Goal: Task Accomplishment & Management: Manage account settings

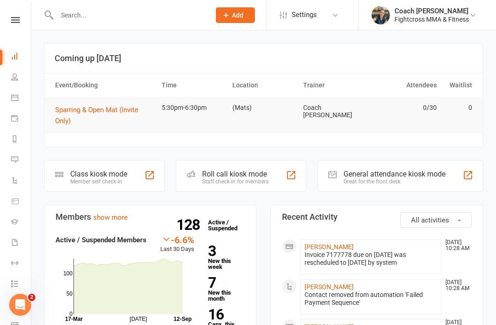
click at [321, 243] on link "[PERSON_NAME]" at bounding box center [328, 246] width 49 height 7
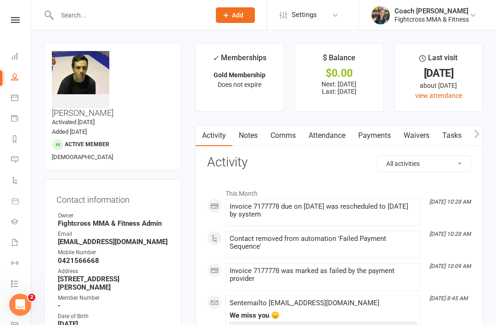
click at [372, 133] on link "Payments" at bounding box center [374, 135] width 45 height 21
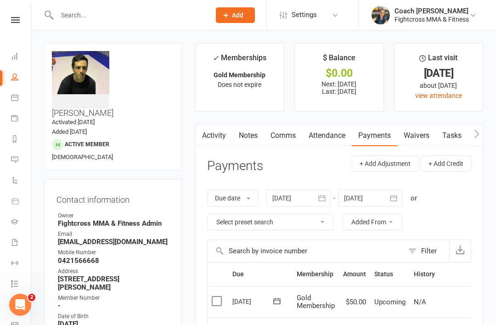
click at [14, 21] on icon at bounding box center [15, 20] width 9 height 6
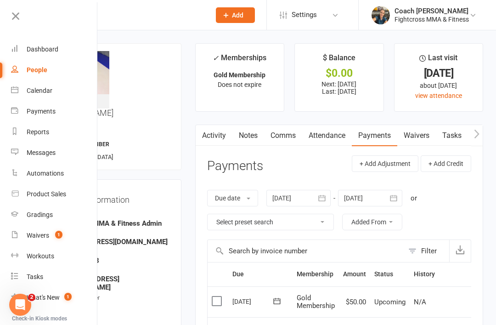
click at [38, 241] on link "Waivers 1" at bounding box center [54, 235] width 87 height 21
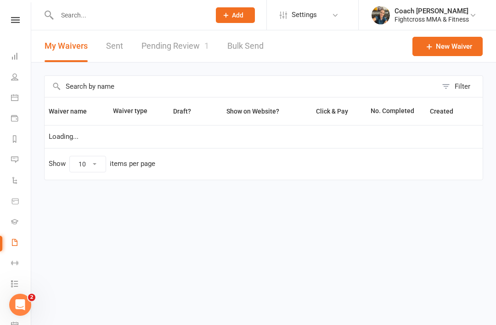
select select "50"
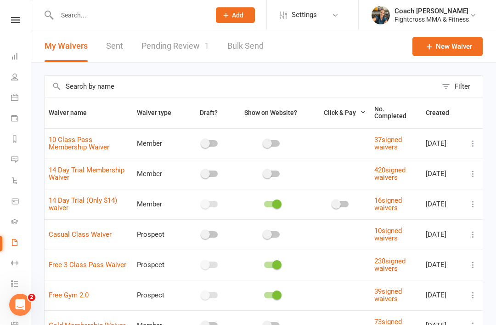
click at [183, 52] on link "Pending Review 1" at bounding box center [175, 46] width 68 height 32
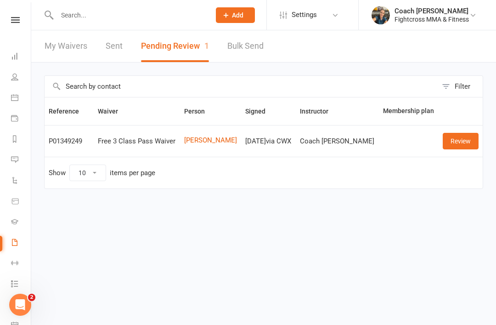
click at [466, 145] on link "Review" at bounding box center [461, 141] width 36 height 17
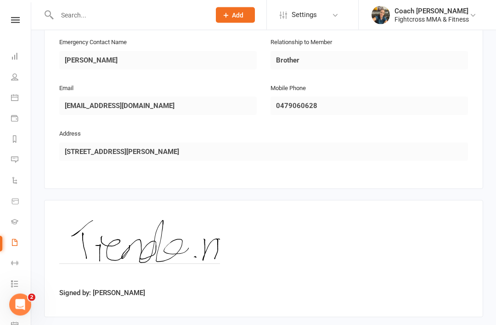
scroll to position [473, 0]
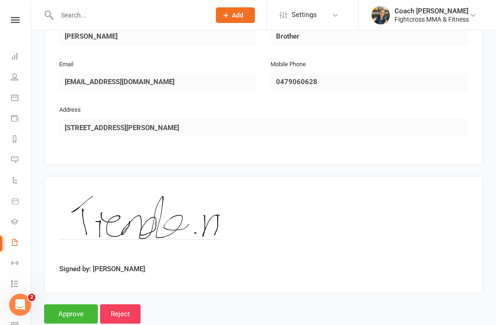
click at [70, 316] on input "Approve" at bounding box center [71, 313] width 54 height 19
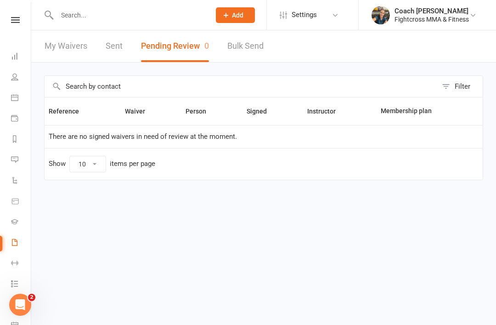
click at [18, 22] on icon at bounding box center [15, 20] width 9 height 6
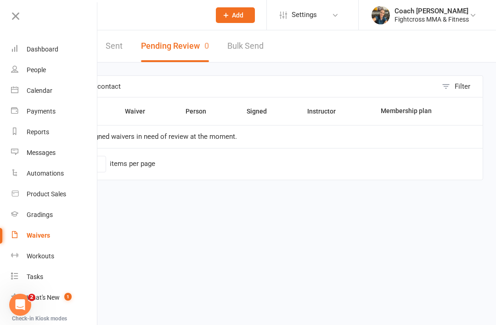
click at [46, 50] on div "Dashboard" at bounding box center [43, 48] width 32 height 7
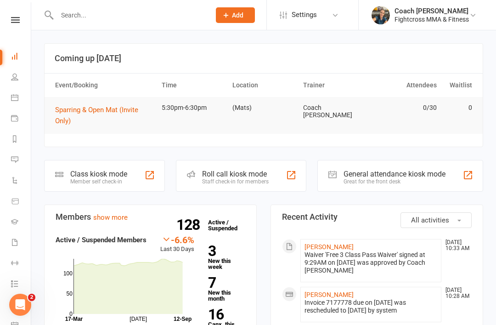
click at [16, 22] on icon at bounding box center [15, 20] width 9 height 6
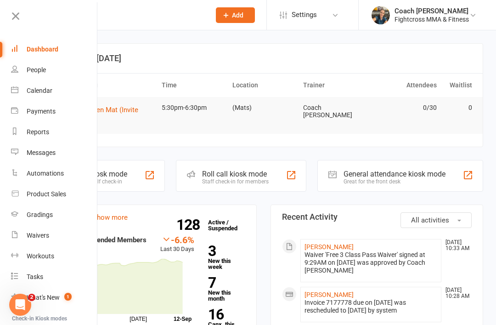
click at [41, 56] on link "Dashboard" at bounding box center [54, 49] width 87 height 21
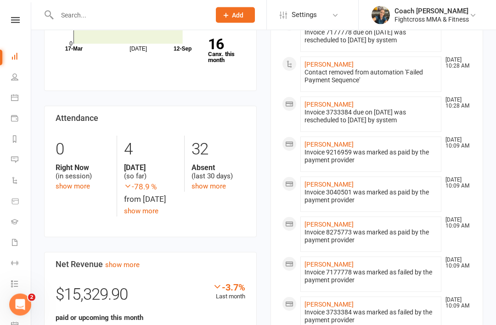
scroll to position [270, 0]
